Goal: Task Accomplishment & Management: Manage account settings

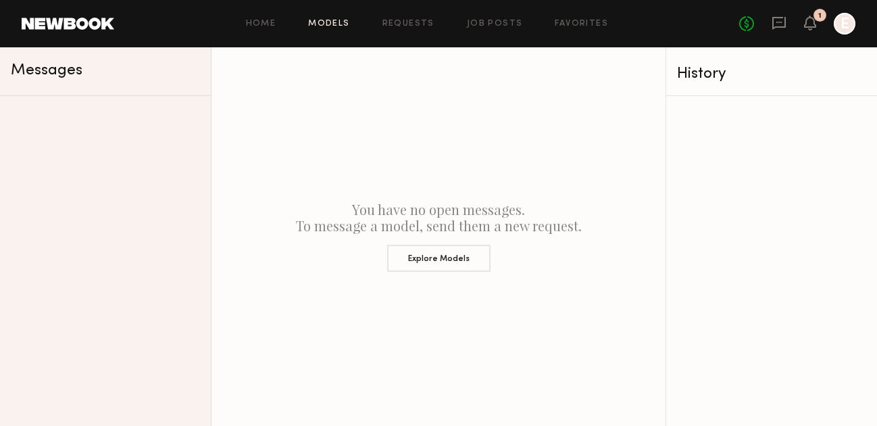
click at [324, 24] on link "Models" at bounding box center [328, 24] width 41 height 9
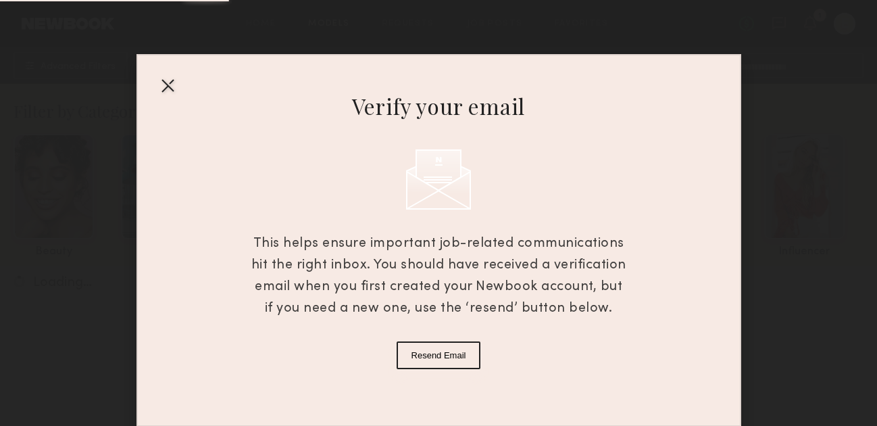
click at [167, 86] on div at bounding box center [168, 85] width 22 height 22
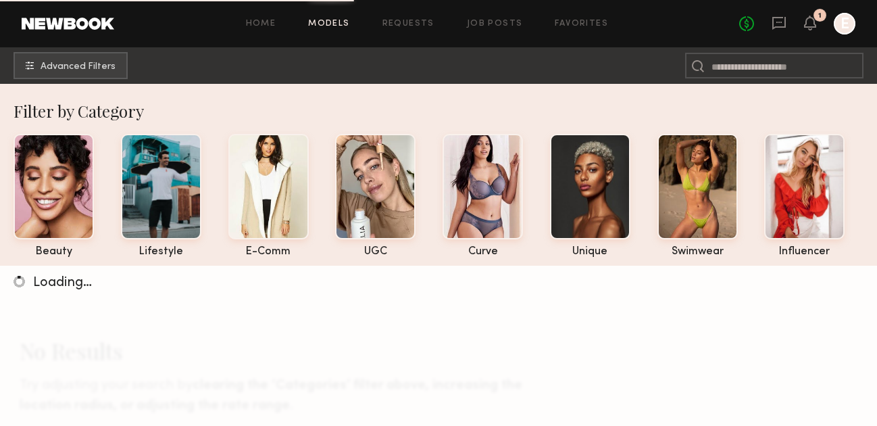
click at [817, 31] on div "No fees up to $5,000 1 E" at bounding box center [797, 24] width 116 height 22
click at [812, 25] on icon at bounding box center [810, 22] width 11 height 9
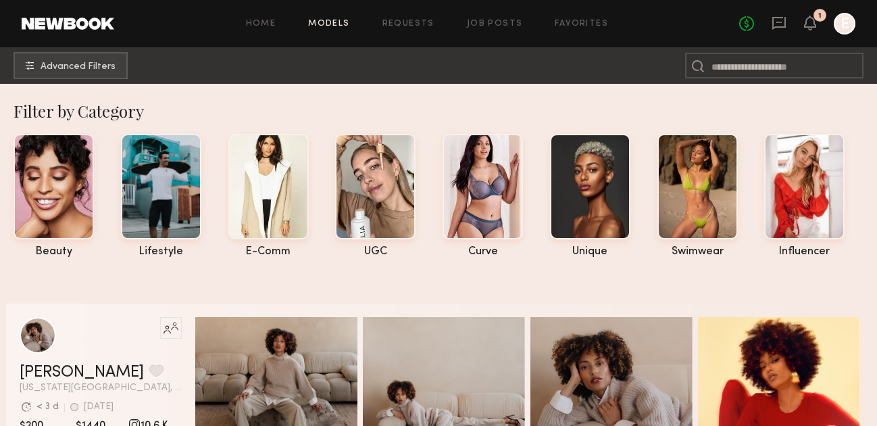
click at [838, 28] on div at bounding box center [845, 24] width 22 height 22
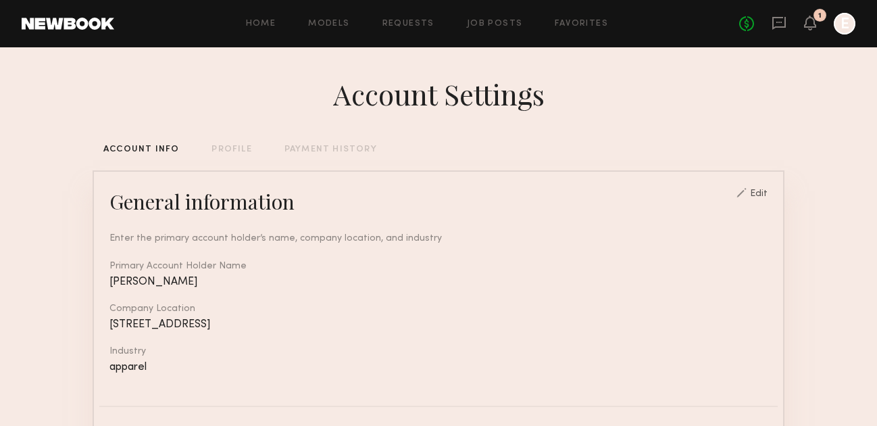
scroll to position [474, 0]
